Goal: Browse casually: Explore the website without a specific task or goal

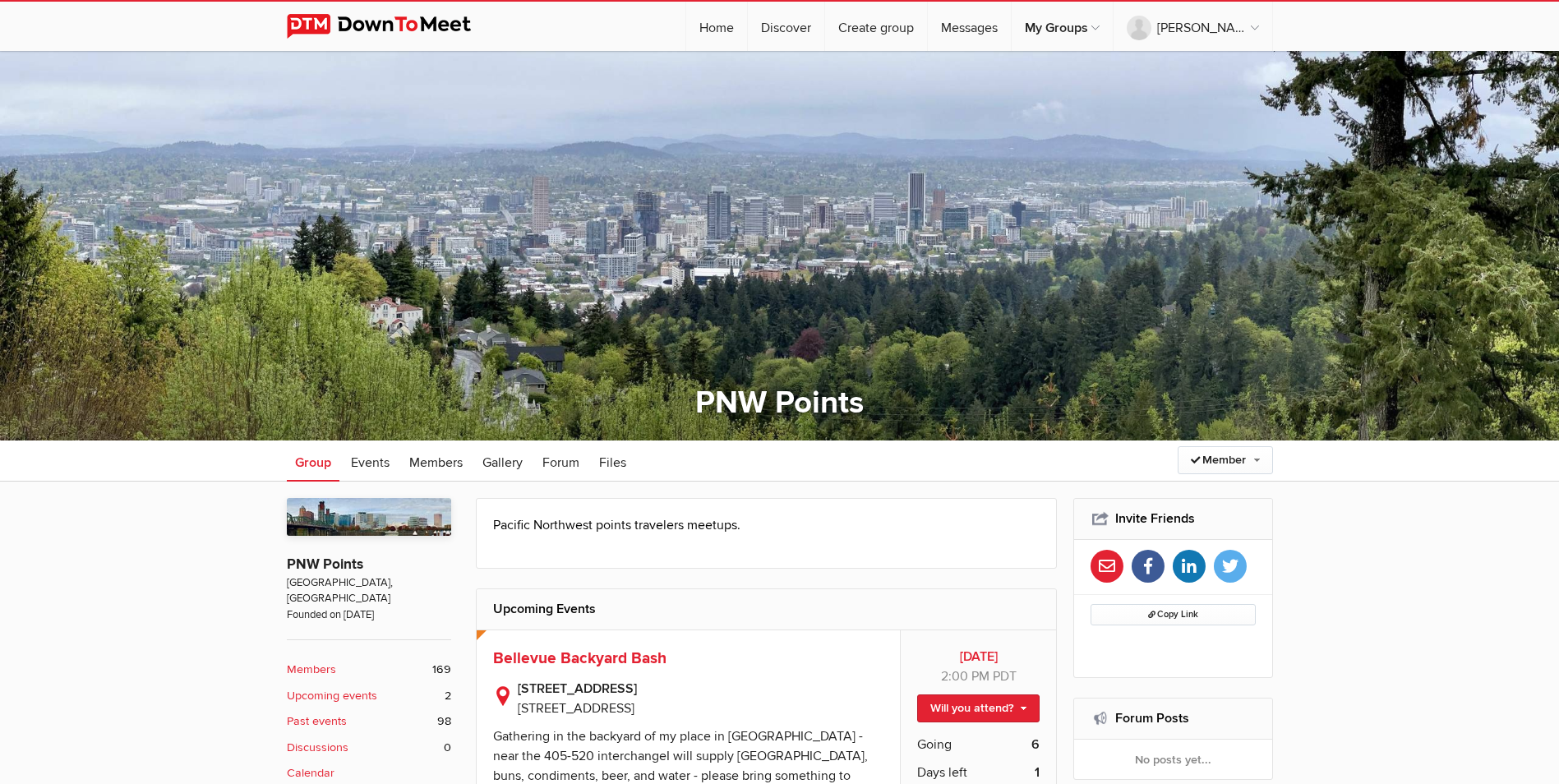
scroll to position [329, 0]
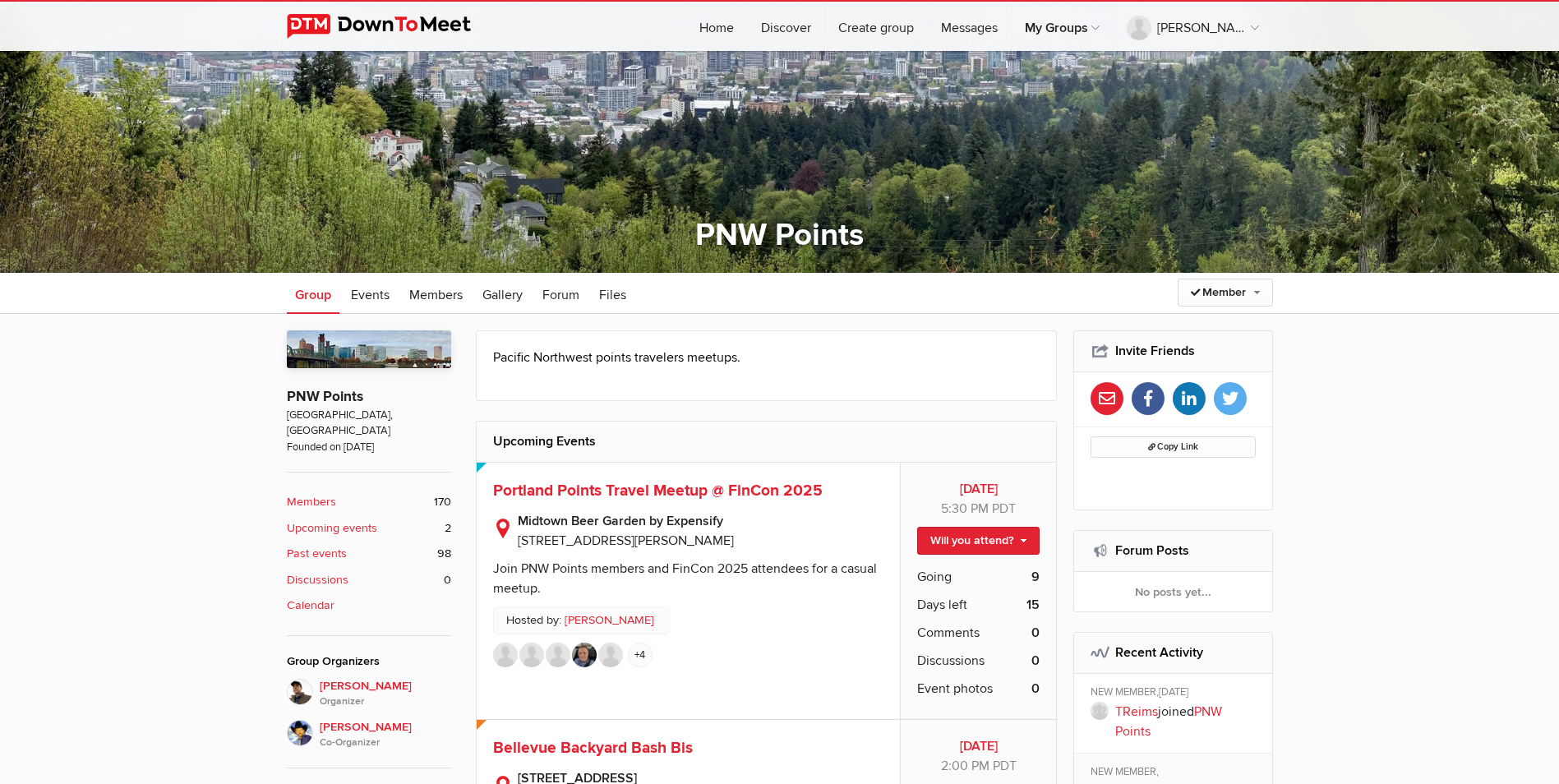
scroll to position [164, 0]
